Goal: Task Accomplishment & Management: Use online tool/utility

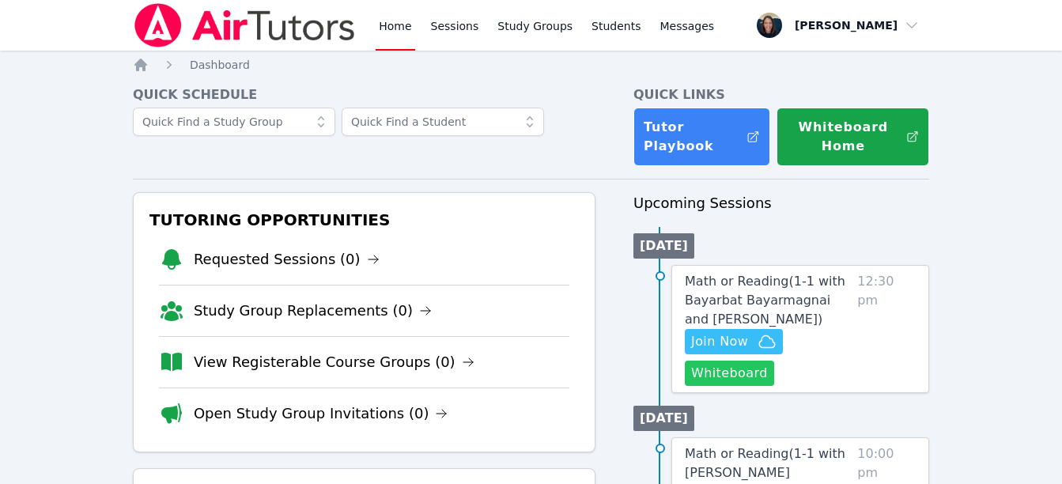
click at [710, 376] on button "Whiteboard" at bounding box center [729, 373] width 89 height 25
click at [743, 343] on span "Join Now" at bounding box center [719, 341] width 57 height 19
click at [298, 411] on link "Open Study Group Invitations (0)" at bounding box center [321, 414] width 255 height 22
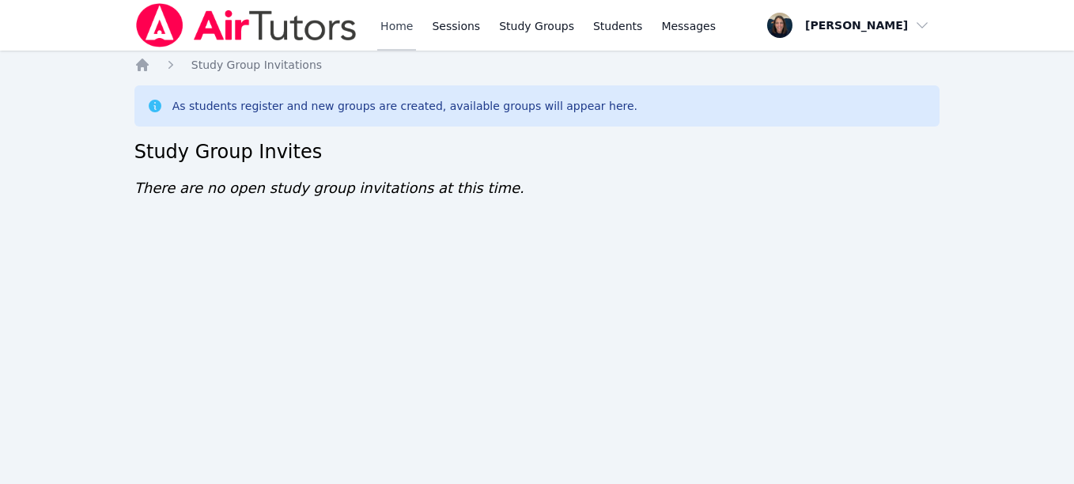
click at [386, 44] on link "Home" at bounding box center [396, 25] width 39 height 51
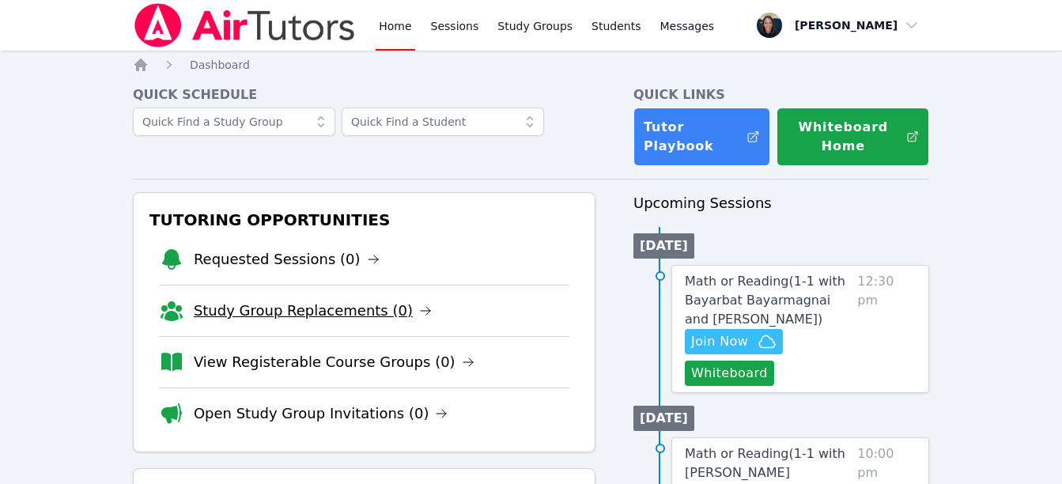
click at [268, 301] on link "Study Group Replacements (0)" at bounding box center [313, 311] width 238 height 22
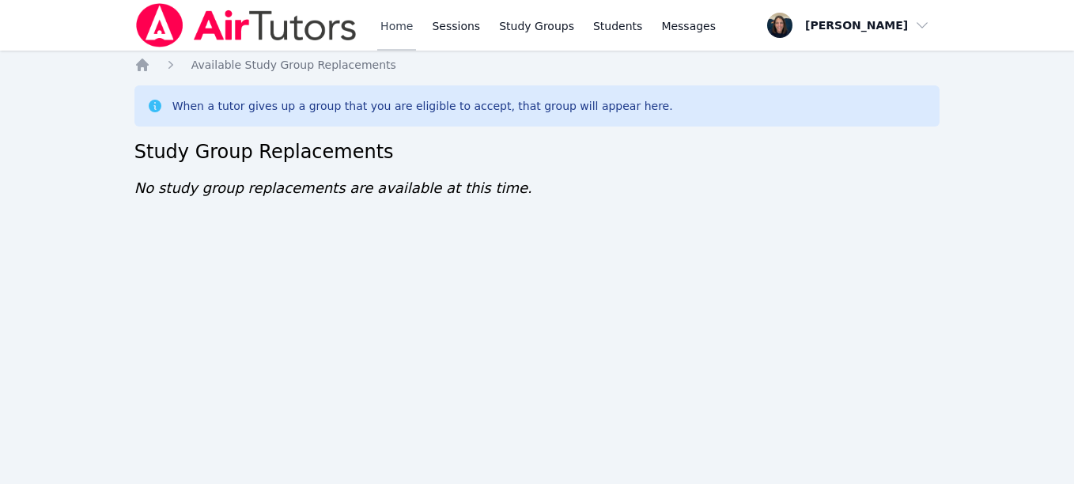
click at [393, 32] on link "Home" at bounding box center [396, 25] width 39 height 51
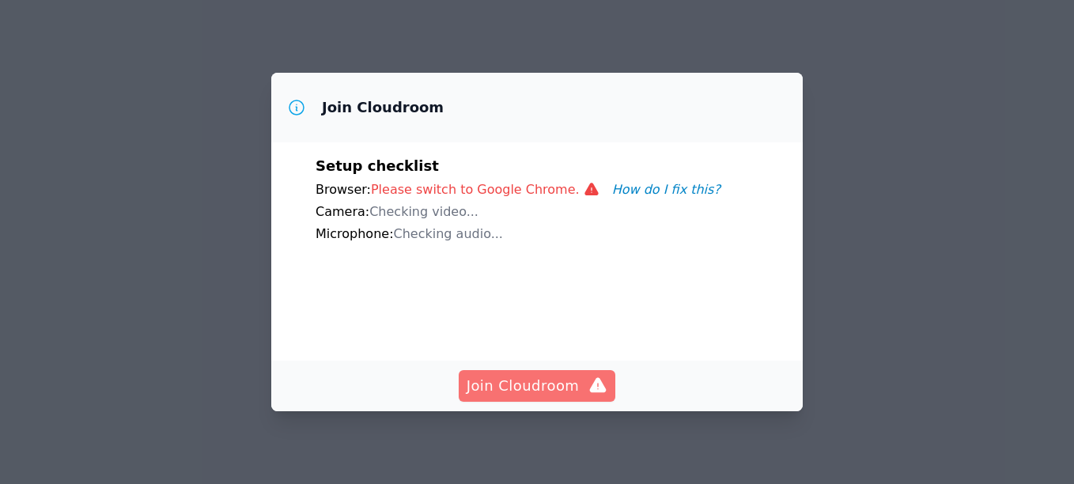
click at [483, 391] on span "Join Cloudroom" at bounding box center [538, 386] width 142 height 22
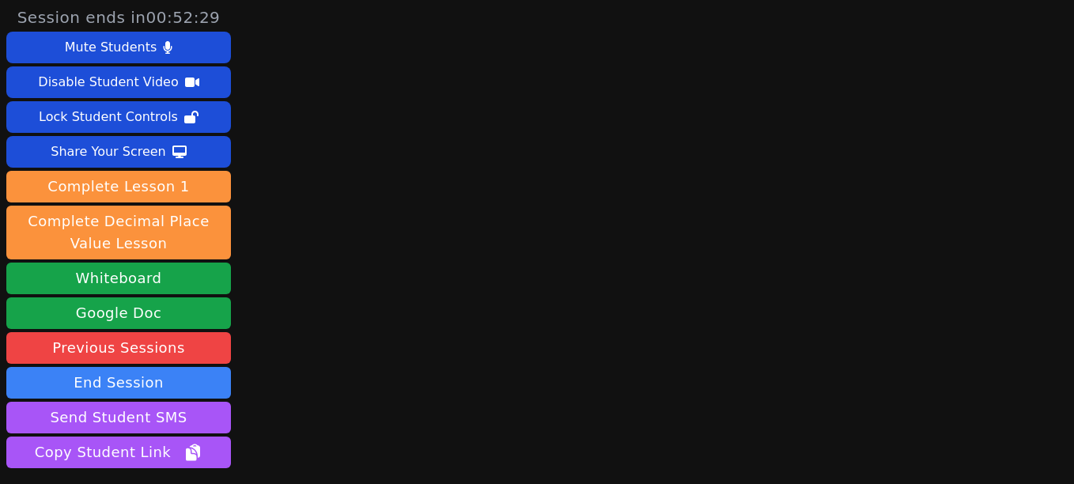
scroll to position [120, 0]
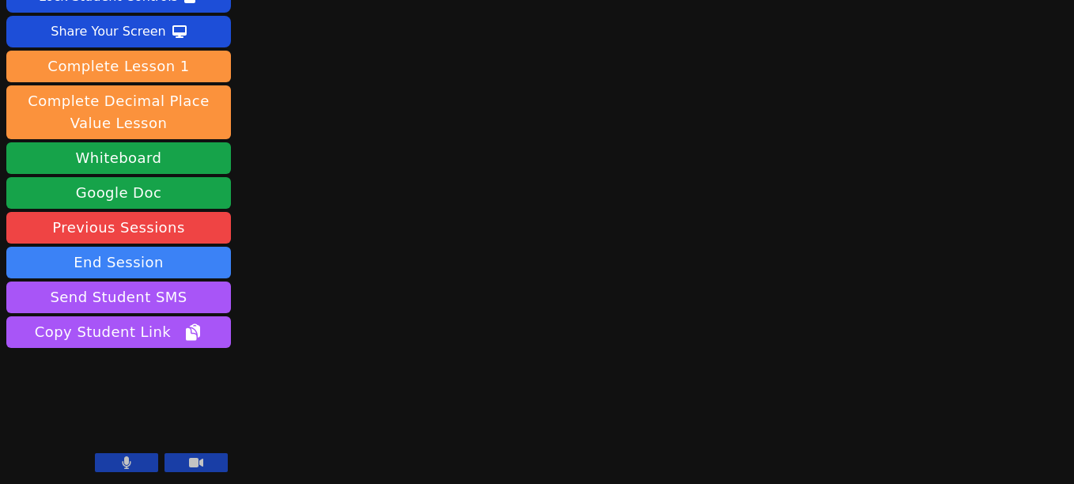
click at [140, 460] on button at bounding box center [126, 462] width 63 height 19
